Goal: Task Accomplishment & Management: Manage account settings

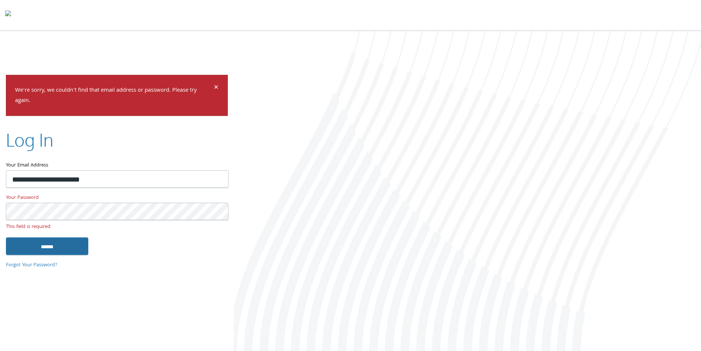
click at [70, 239] on input "******" at bounding box center [47, 246] width 82 height 18
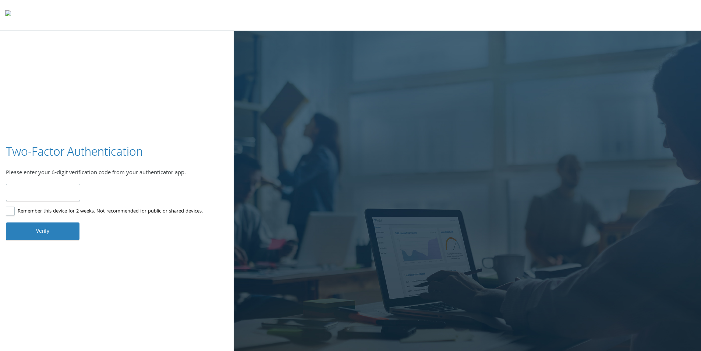
type input "******"
click at [8, 213] on label "Remember this device for 2 weeks. Not recommended for public or shared devices." at bounding box center [104, 211] width 197 height 9
click at [26, 233] on button "Verify" at bounding box center [43, 231] width 74 height 18
